Goal: Navigation & Orientation: Go to known website

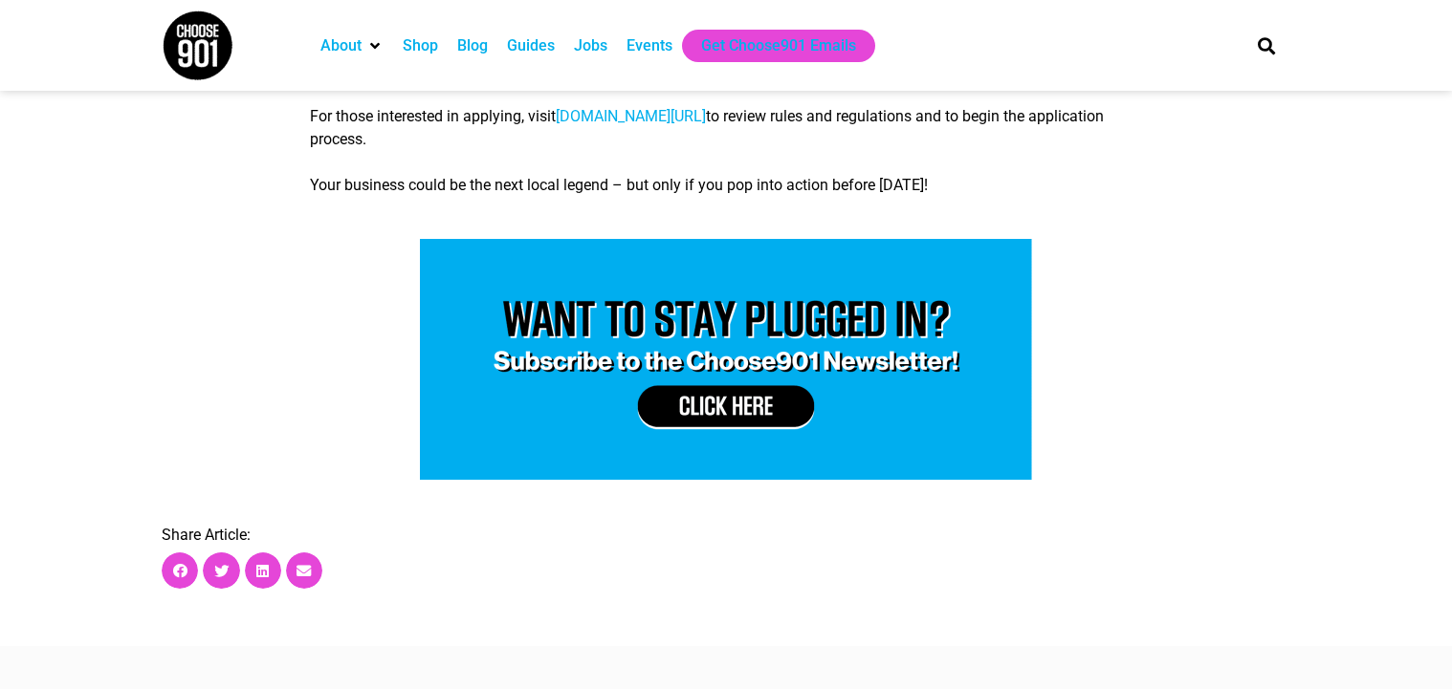
scroll to position [1569, 0]
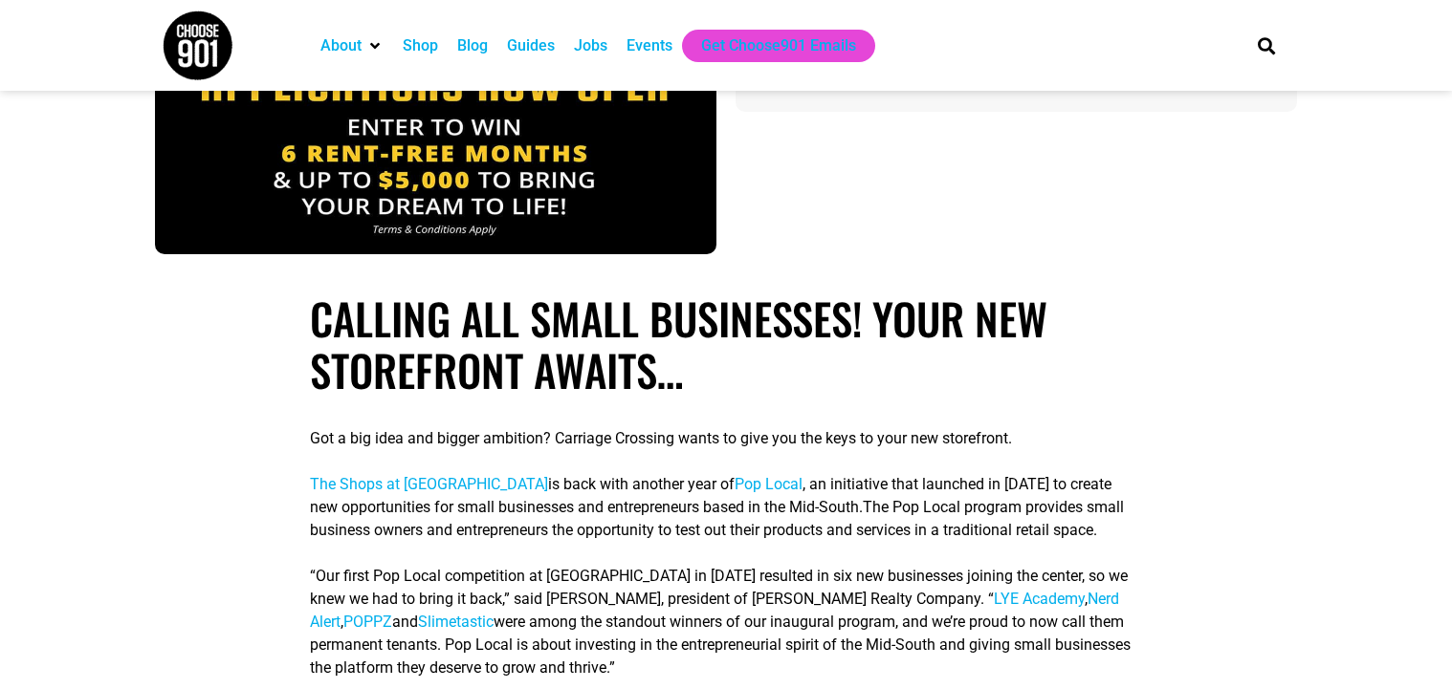
scroll to position [427, 0]
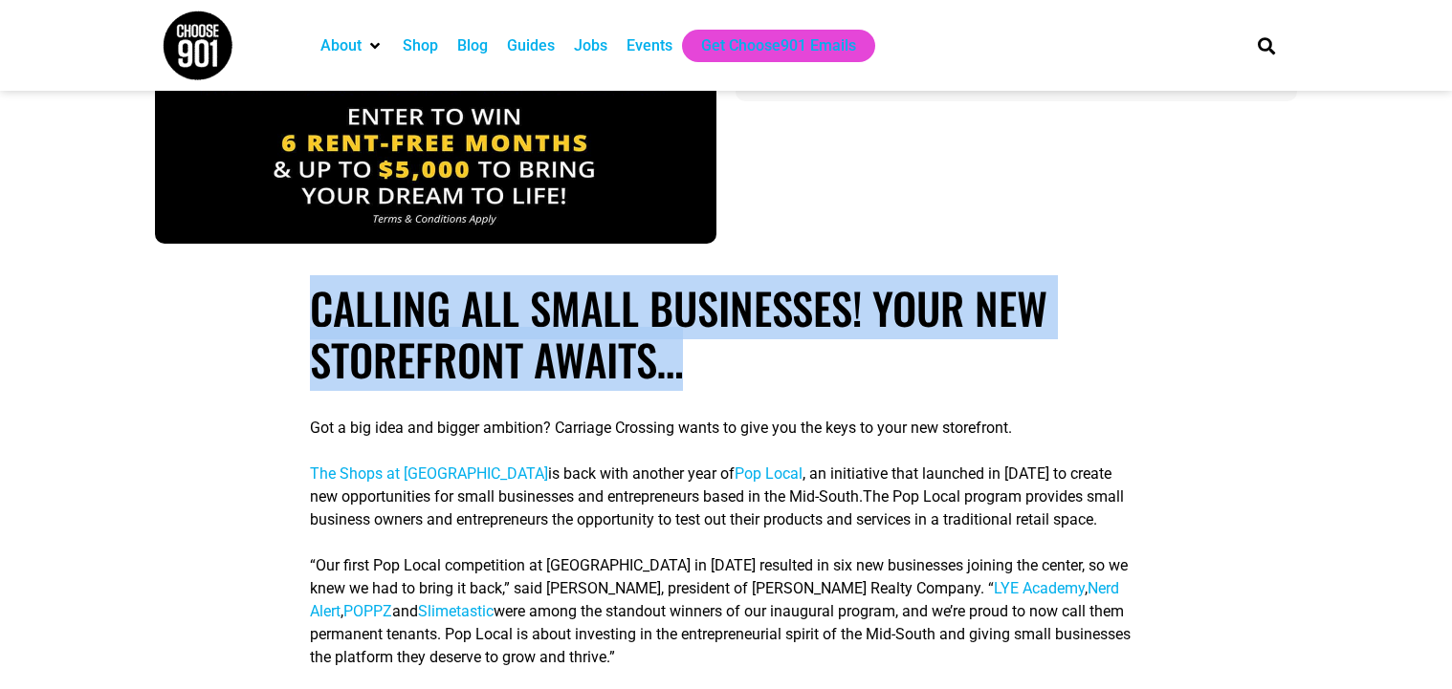
drag, startPoint x: 688, startPoint y: 360, endPoint x: 255, endPoint y: 300, distance: 436.4
copy h1 "Calling all small businesses! Your new storefront awaits…"
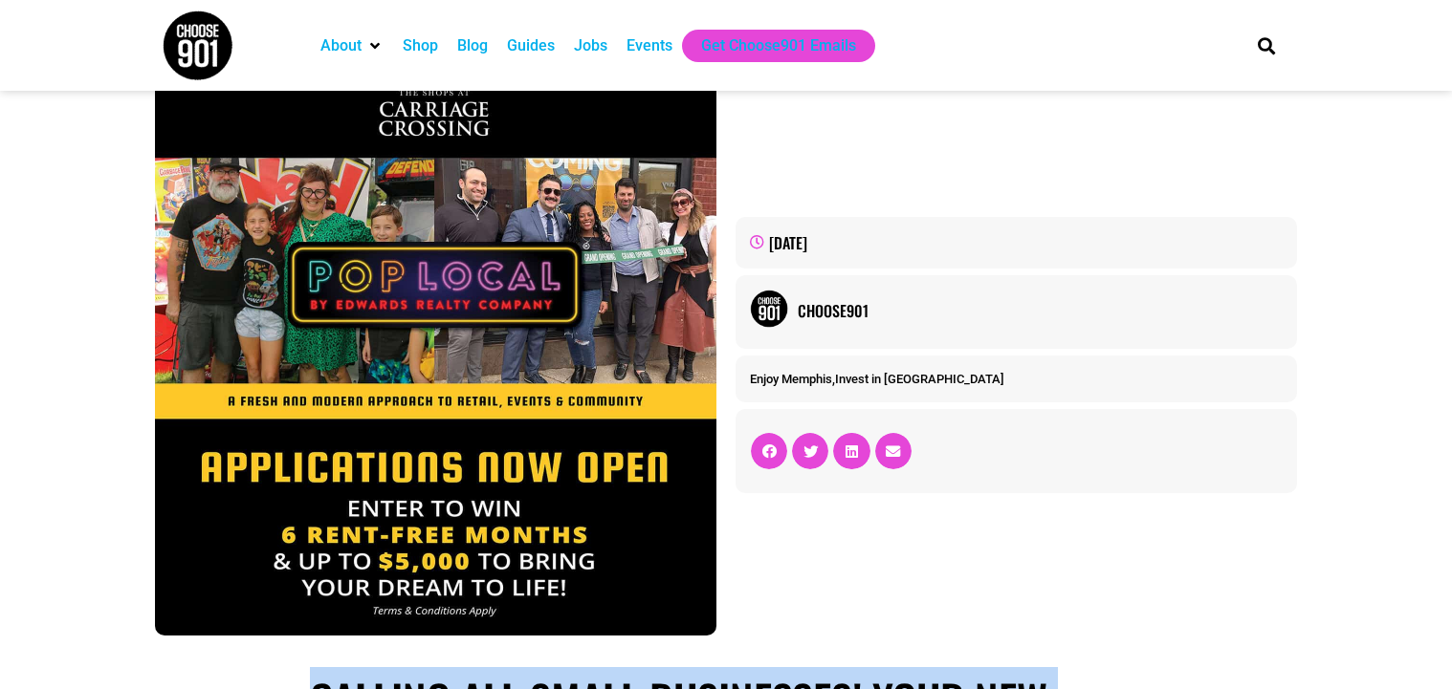
scroll to position [0, 0]
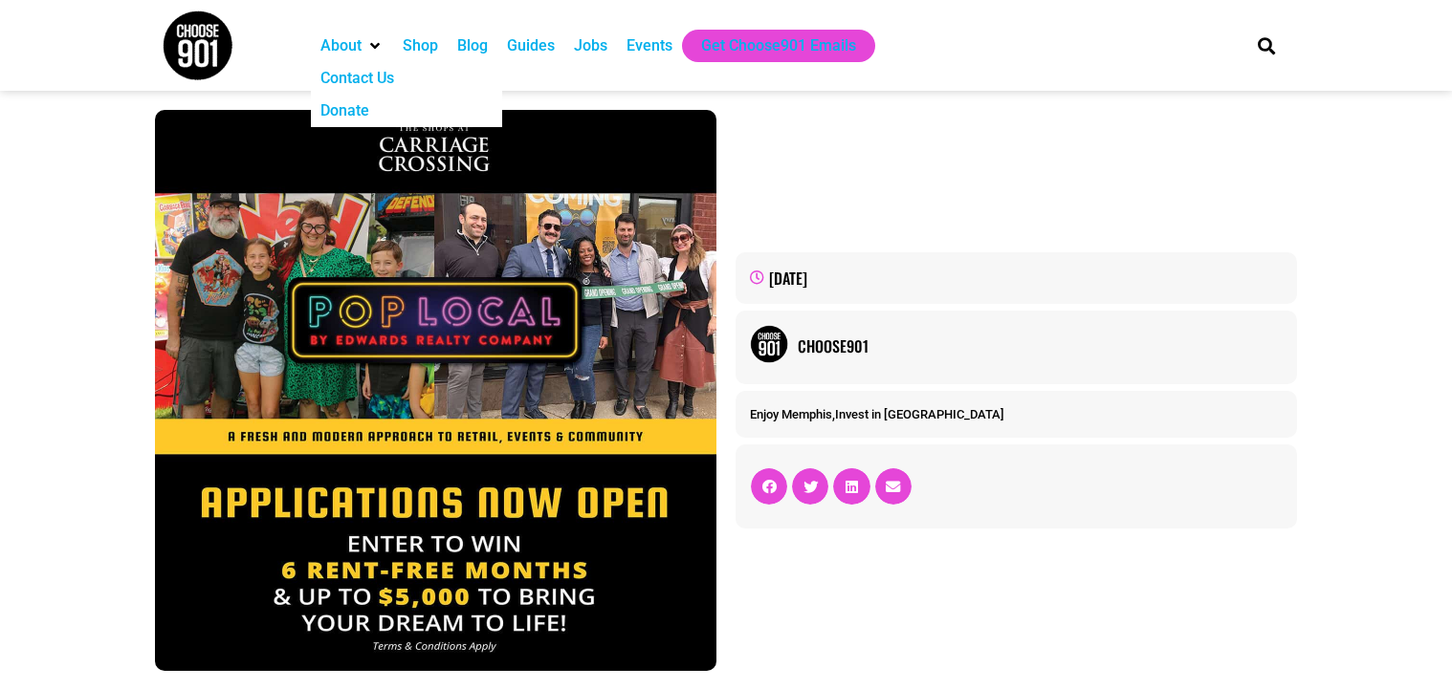
click at [195, 41] on img at bounding box center [198, 46] width 72 height 72
